Goal: Navigation & Orientation: Understand site structure

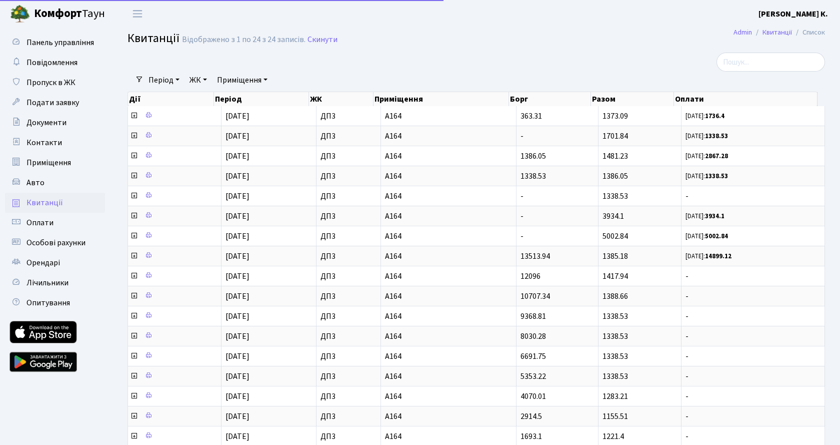
select select "25"
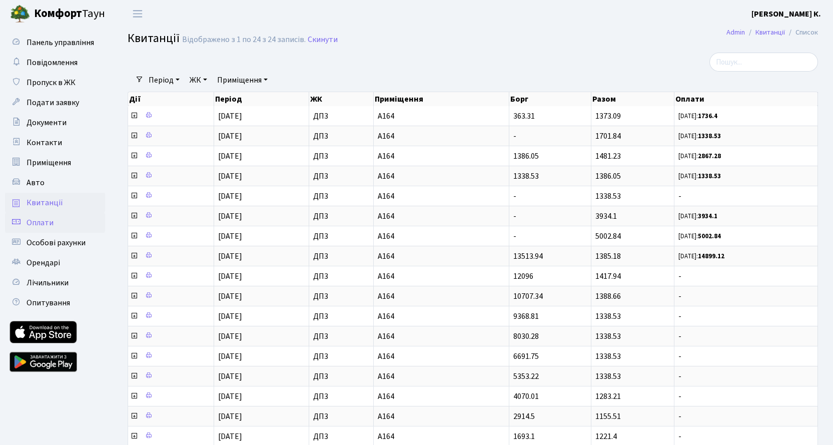
click at [45, 224] on span "Оплати" at bounding box center [40, 222] width 27 height 11
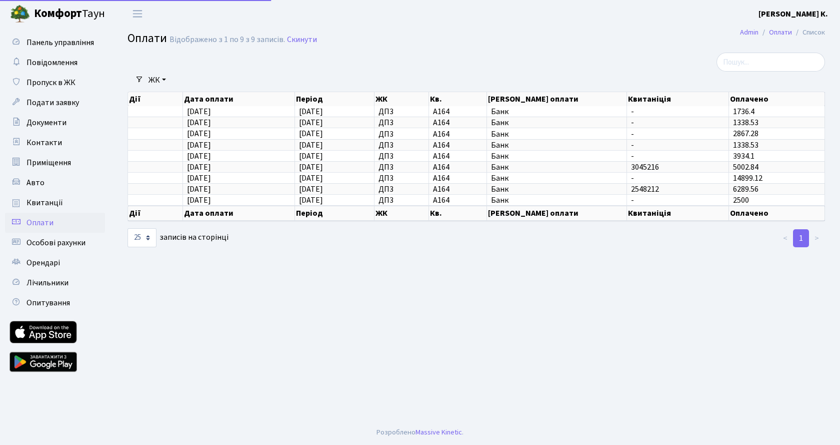
select select "25"
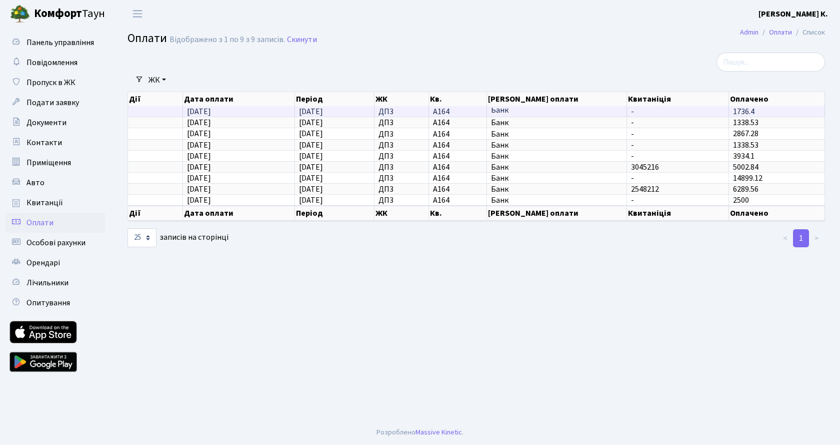
scroll to position [2, 0]
click at [176, 114] on td at bounding box center [155, 111] width 55 height 11
click at [163, 78] on link "ЖК" at bounding box center [158, 80] width 26 height 17
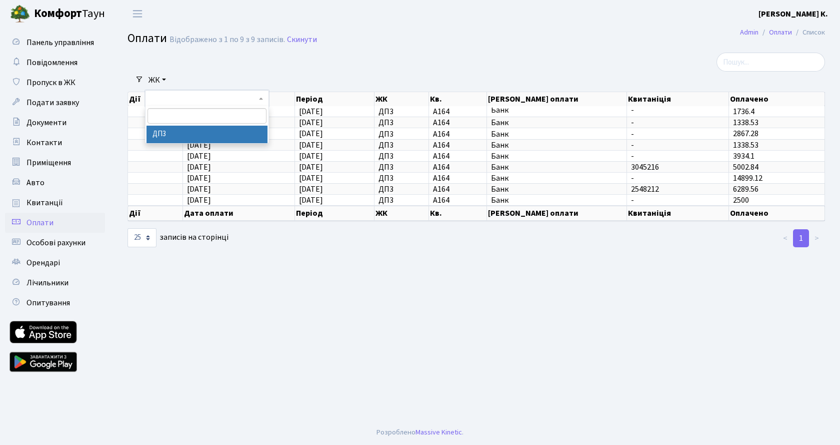
click at [163, 78] on link "ЖК" at bounding box center [158, 80] width 26 height 17
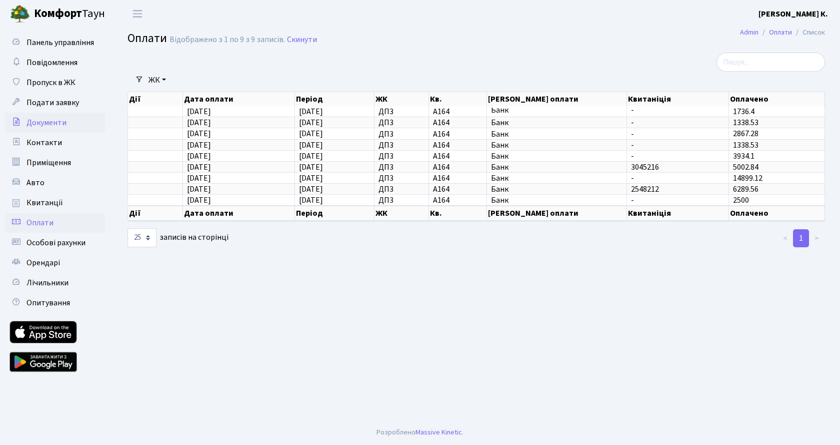
click at [63, 121] on span "Документи" at bounding box center [47, 122] width 40 height 11
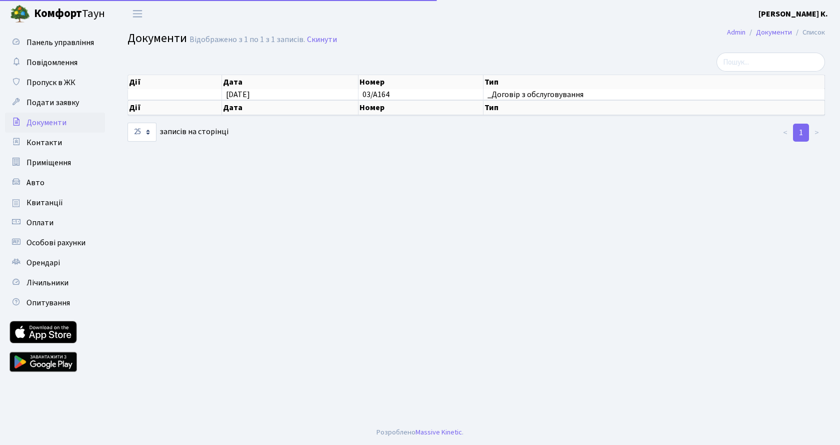
select select "25"
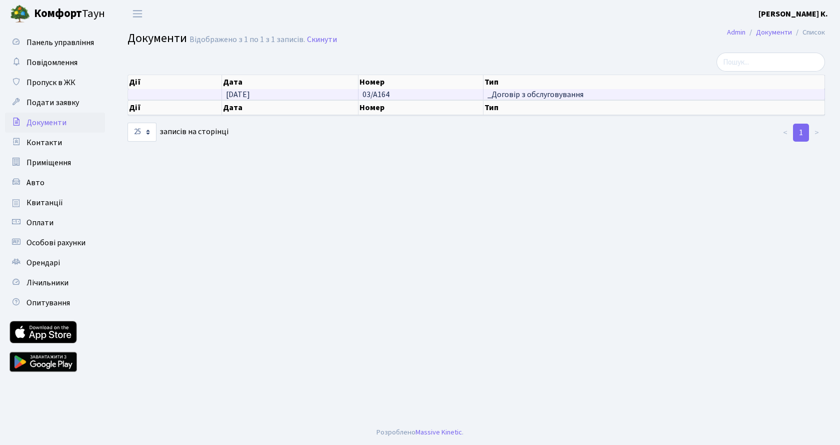
click at [526, 95] on span "_Договір з обслуговування" at bounding box center [654, 95] width 333 height 8
click at [53, 145] on span "Контакти" at bounding box center [45, 142] width 36 height 11
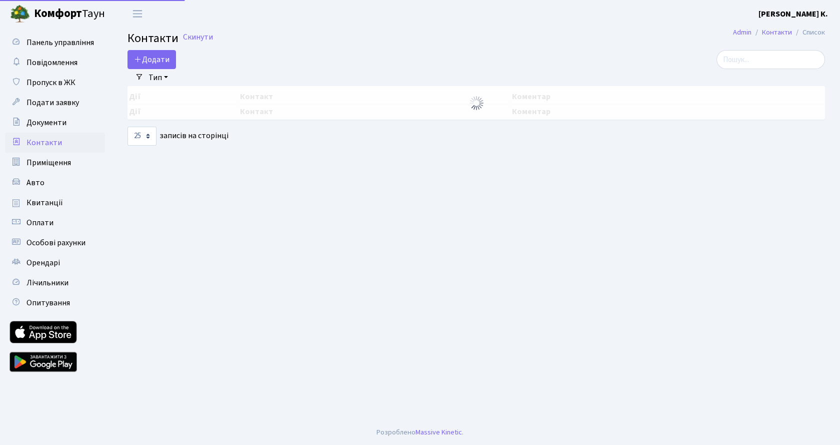
select select "25"
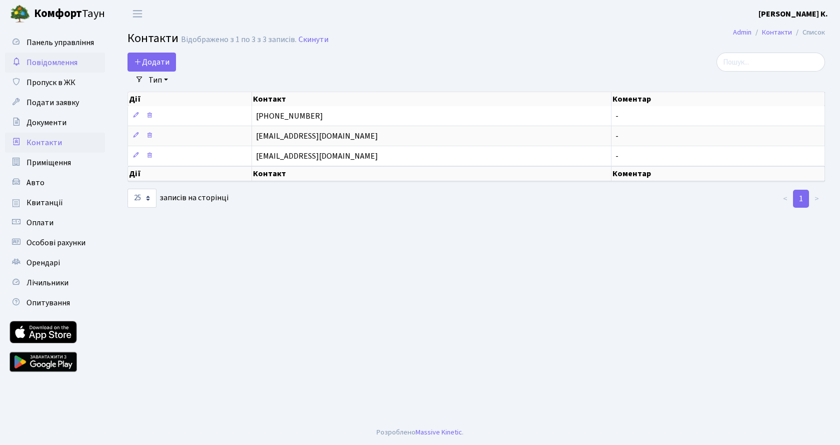
click at [56, 61] on span "Повідомлення" at bounding box center [52, 62] width 51 height 11
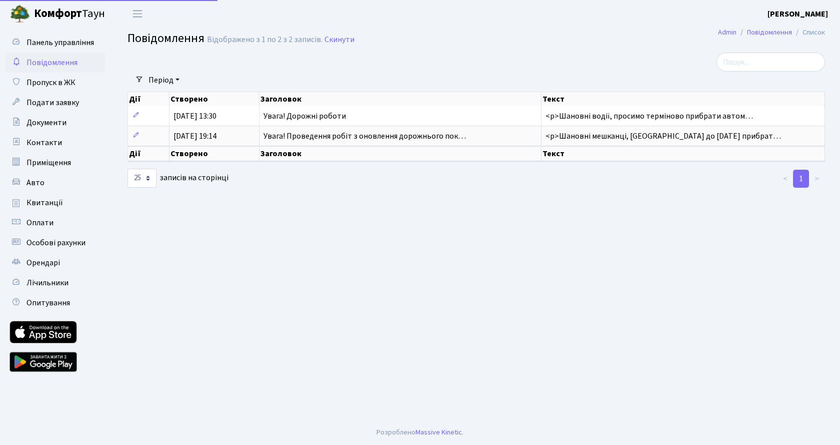
select select "25"
